Goal: Information Seeking & Learning: Learn about a topic

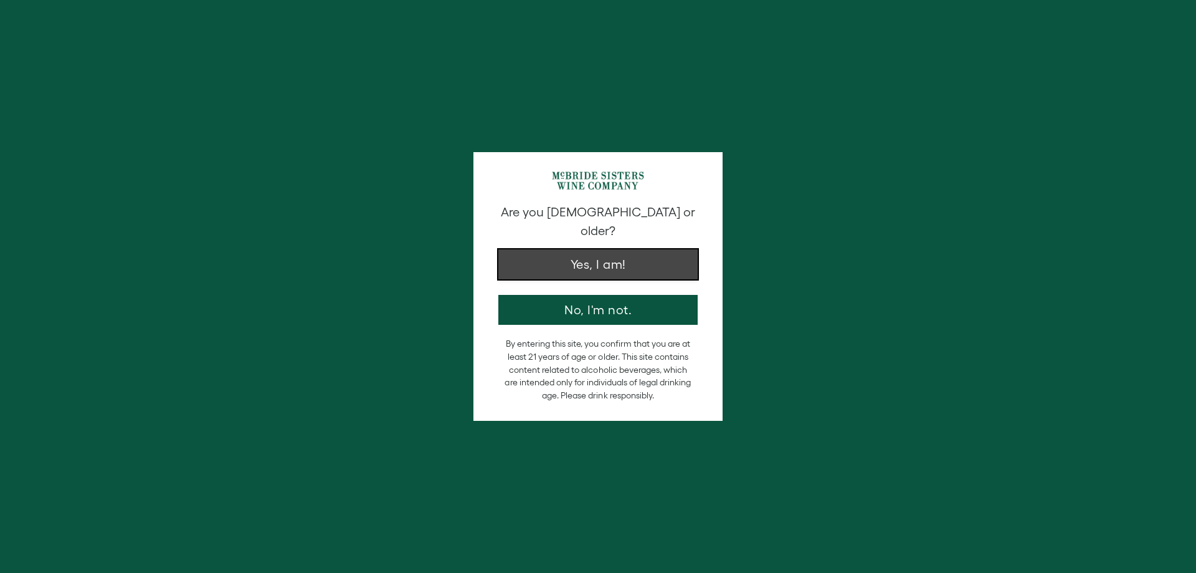
click at [604, 253] on button "Yes, I am!" at bounding box center [597, 264] width 199 height 30
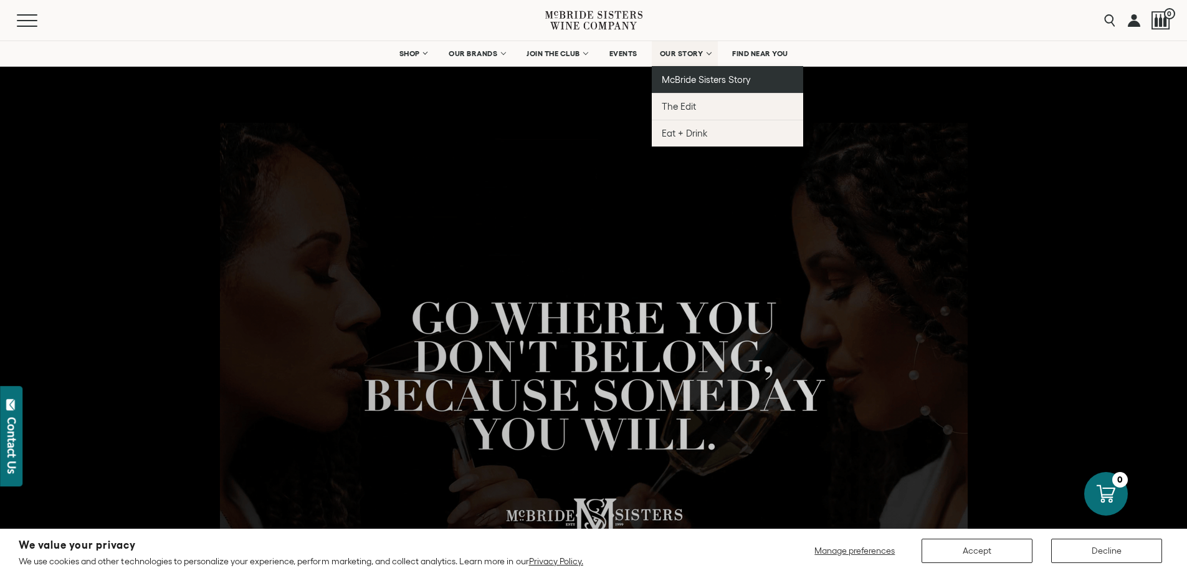
click at [682, 74] on span "McBride Sisters Story" at bounding box center [706, 79] width 89 height 11
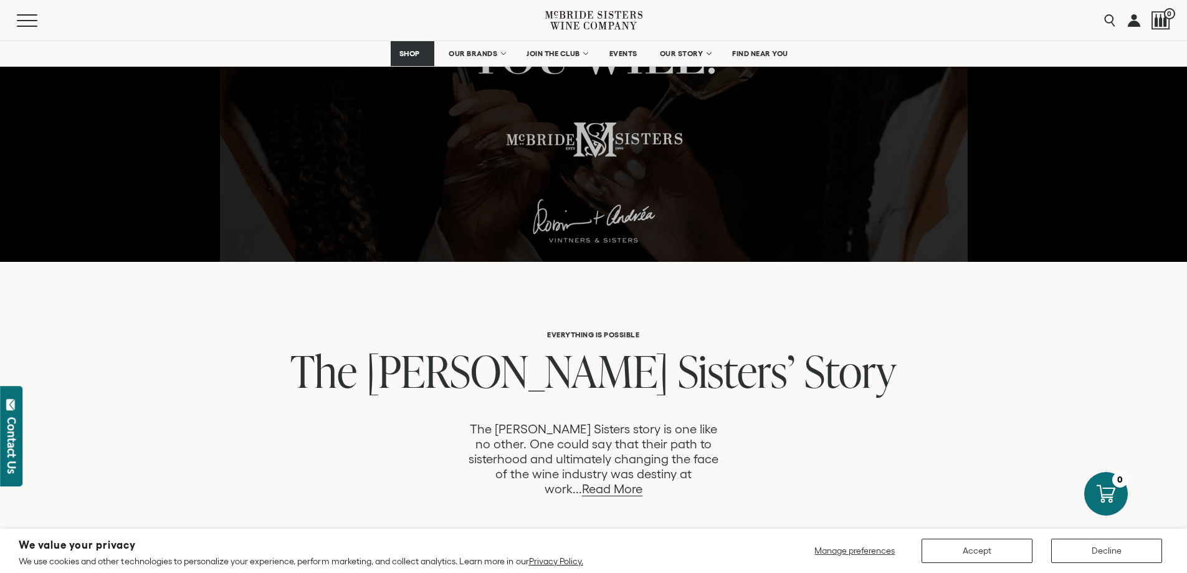
scroll to position [374, 0]
